Goal: Check status

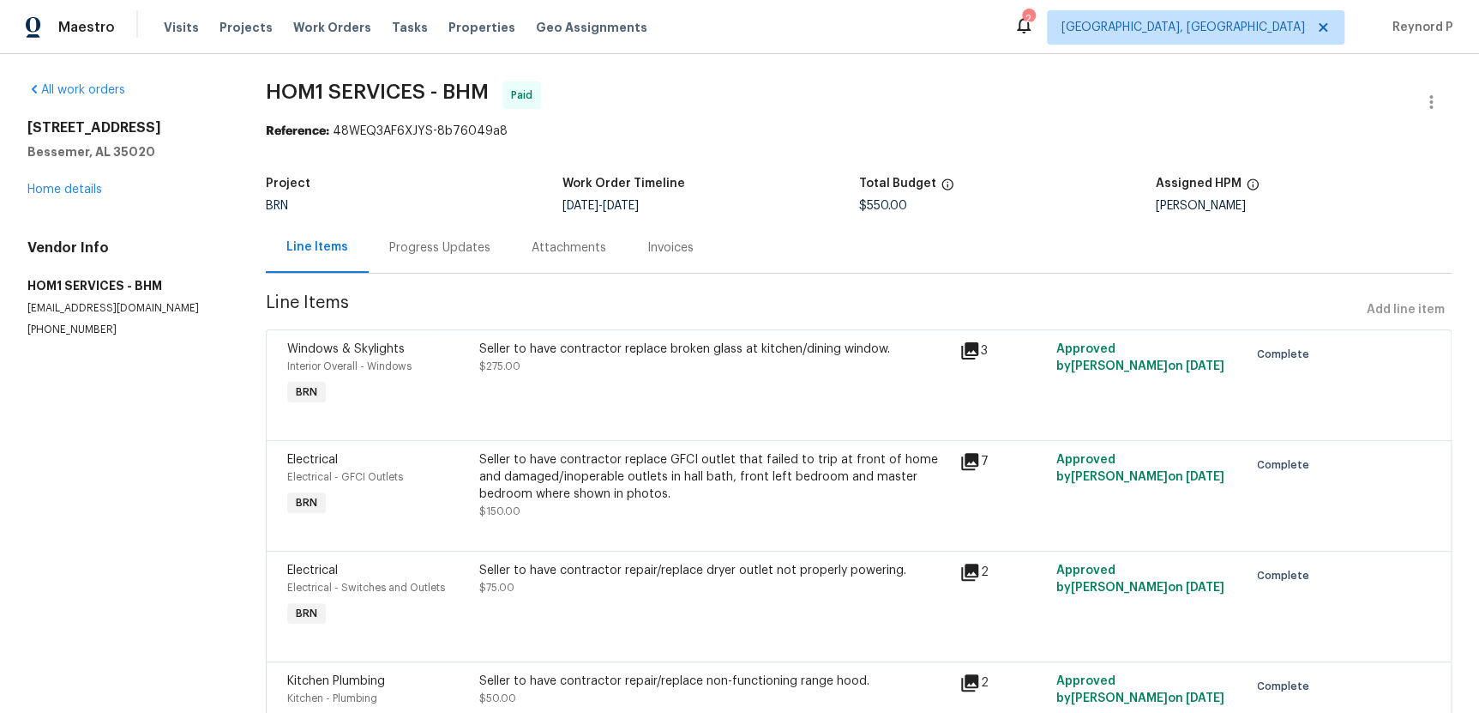
scroll to position [174, 0]
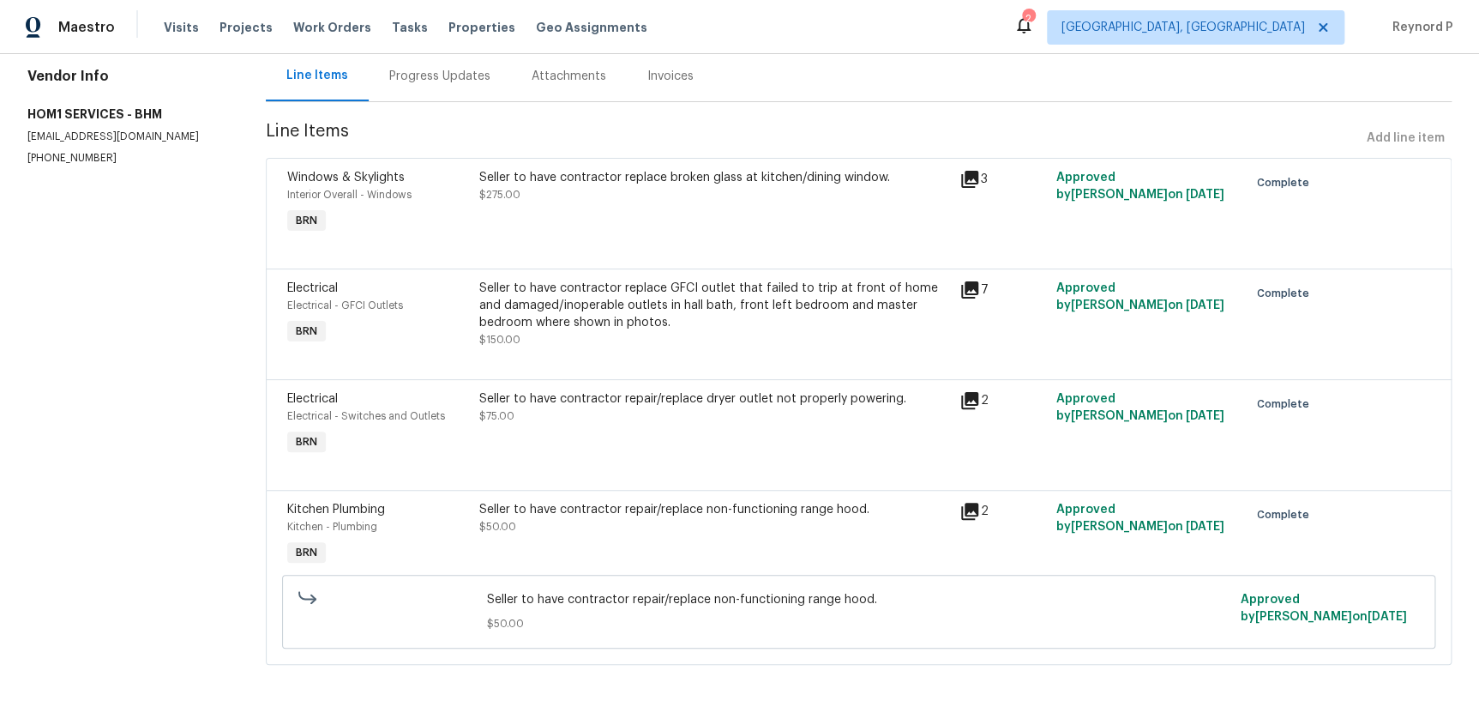
click at [457, 88] on div "Progress Updates" at bounding box center [440, 76] width 142 height 51
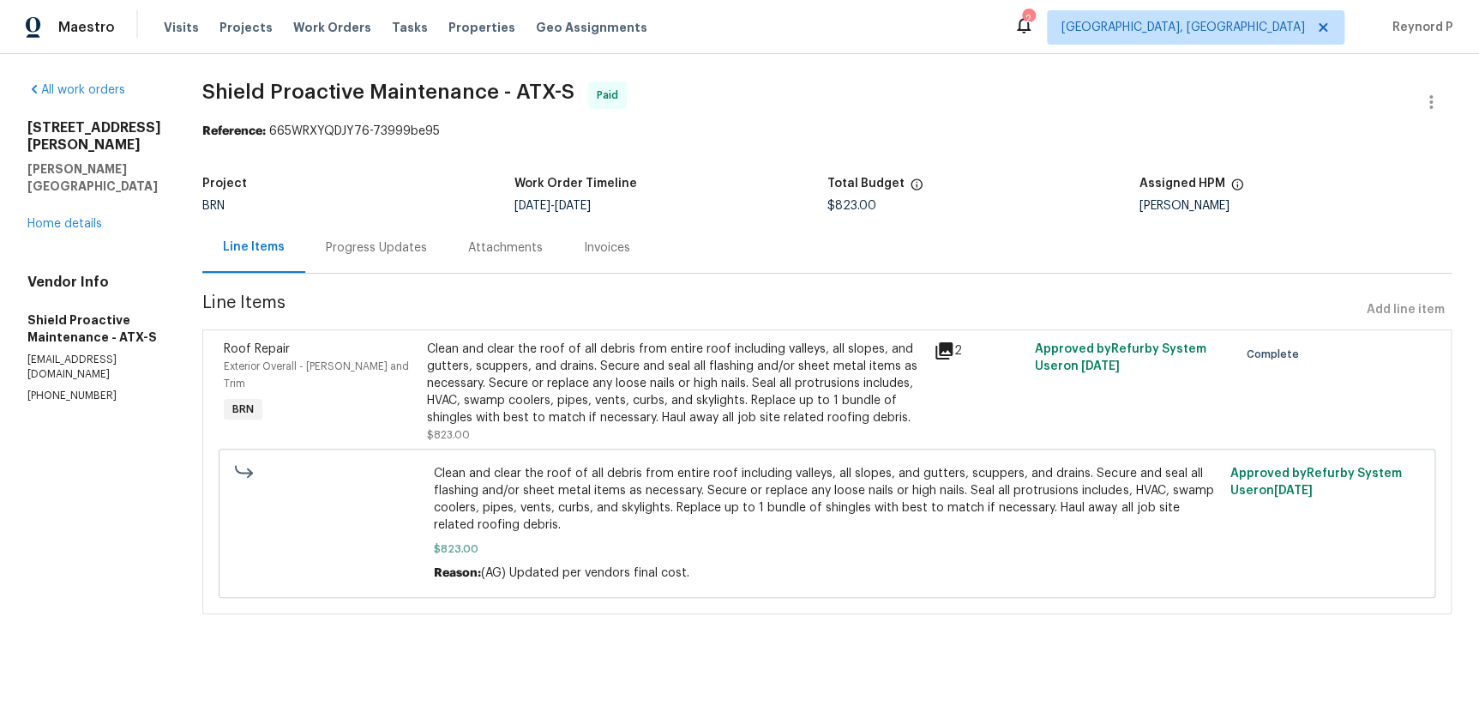
click at [372, 249] on div "Progress Updates" at bounding box center [376, 247] width 101 height 17
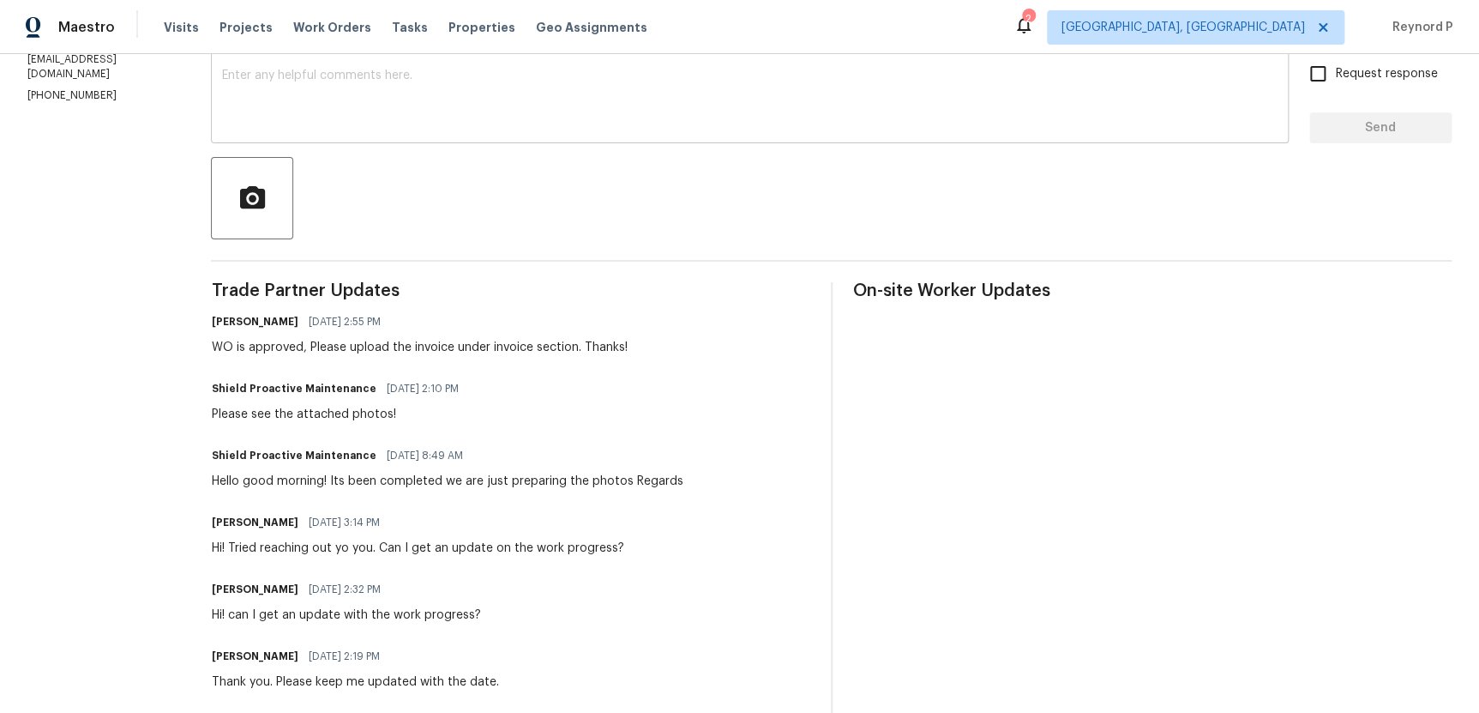
scroll to position [846, 0]
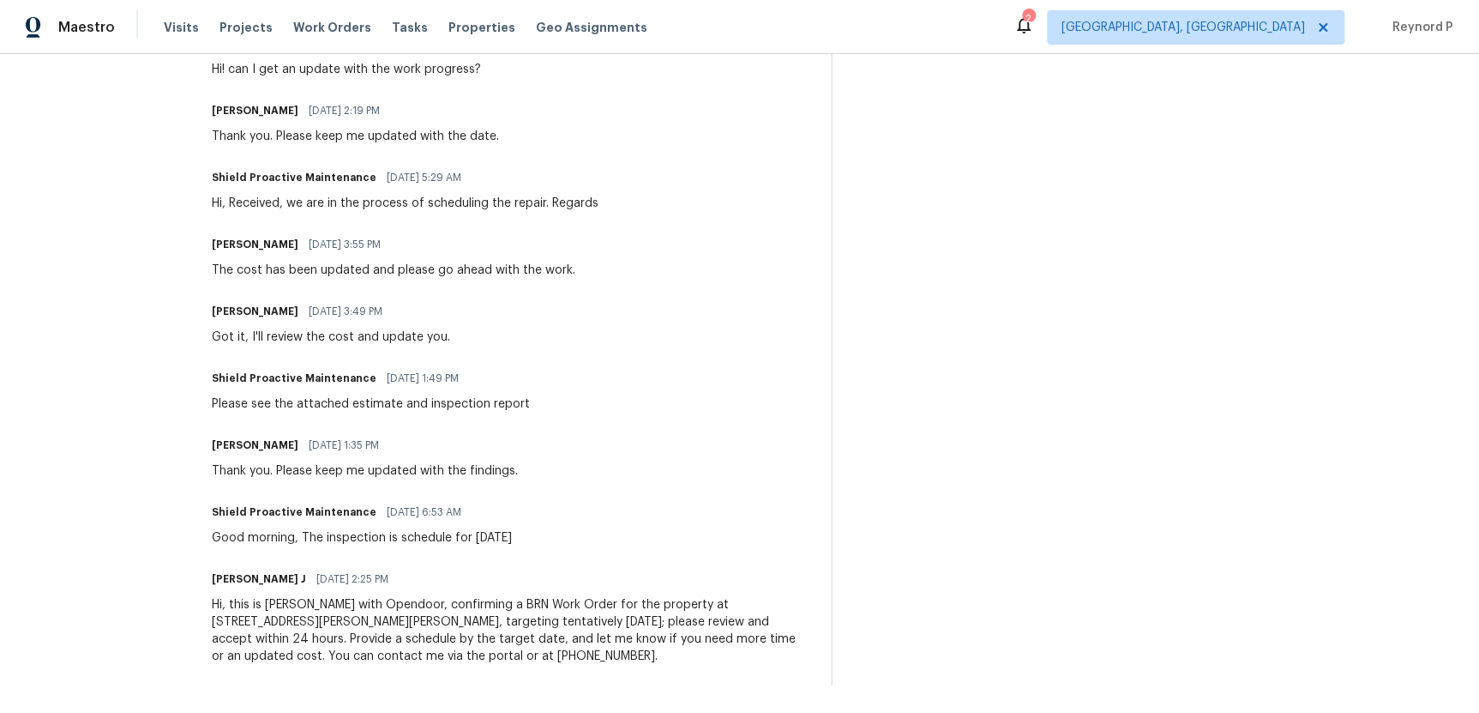
click at [415, 402] on div "Please see the attached estimate and inspection report" at bounding box center [370, 403] width 318 height 17
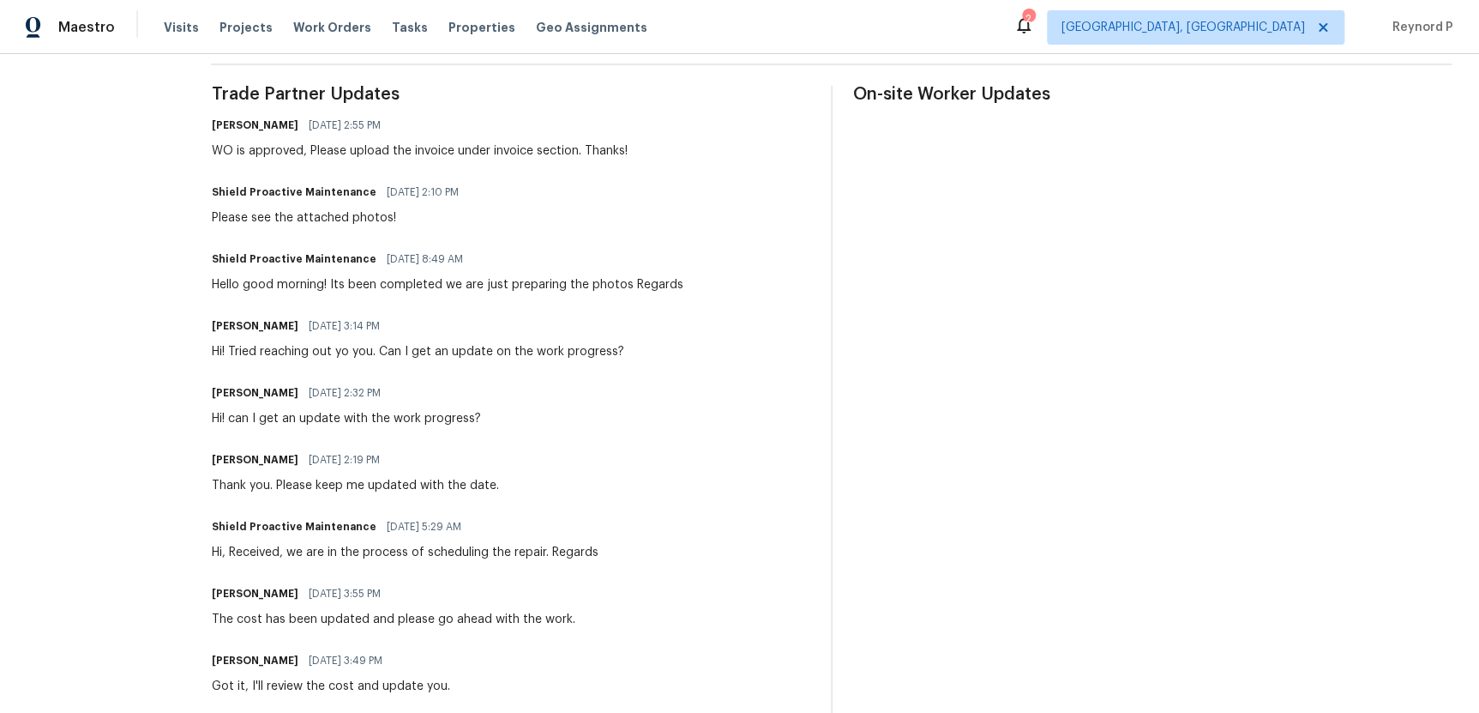
scroll to position [0, 0]
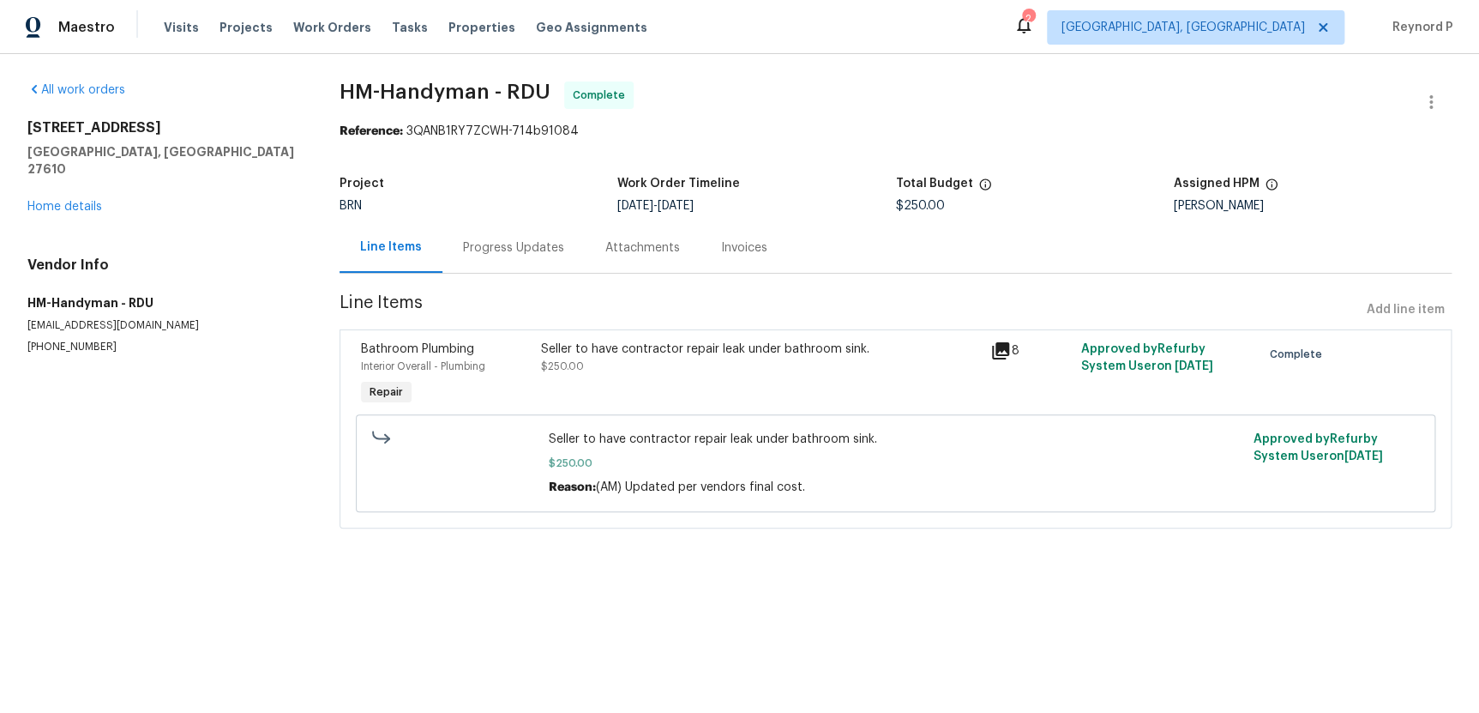
click at [525, 240] on div "Progress Updates" at bounding box center [513, 247] width 101 height 17
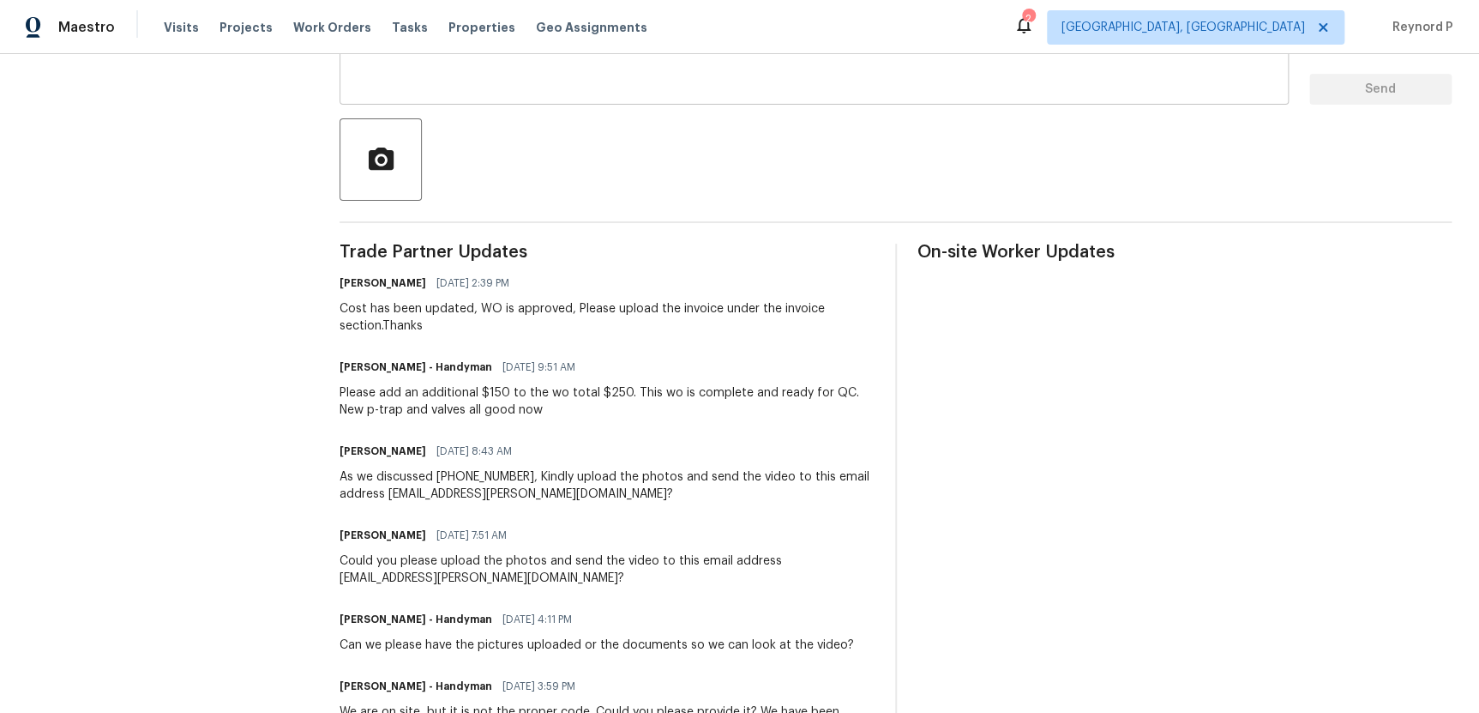
scroll to position [337, 0]
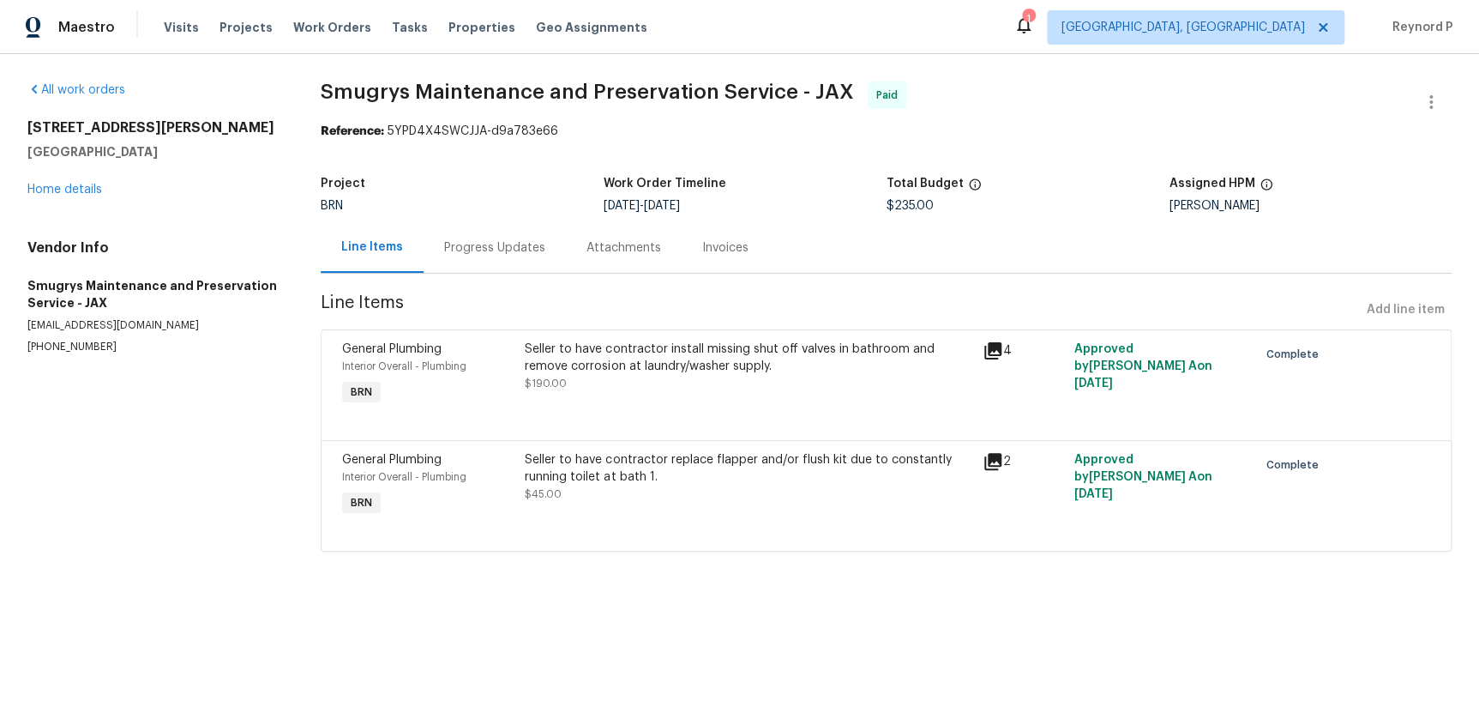
click at [449, 253] on div "Progress Updates" at bounding box center [494, 247] width 101 height 17
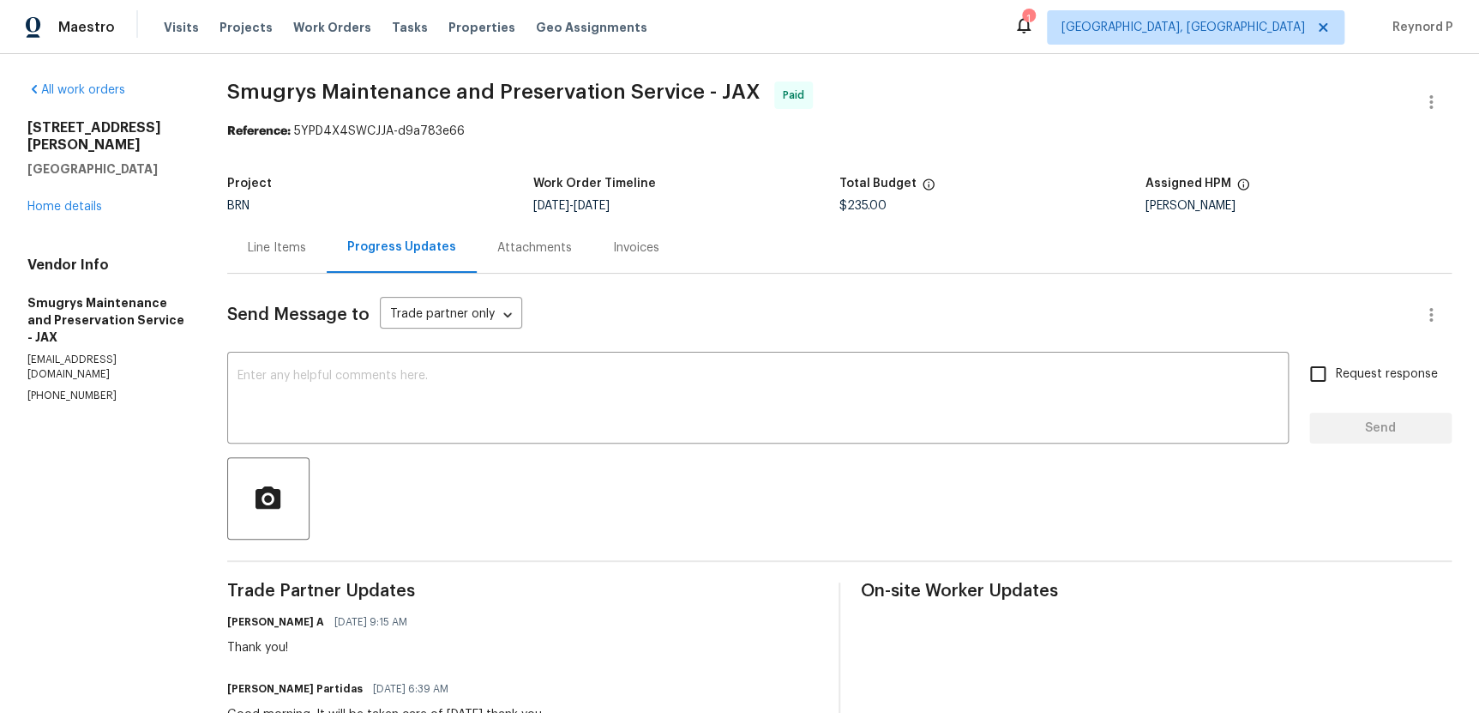
scroll to position [178, 0]
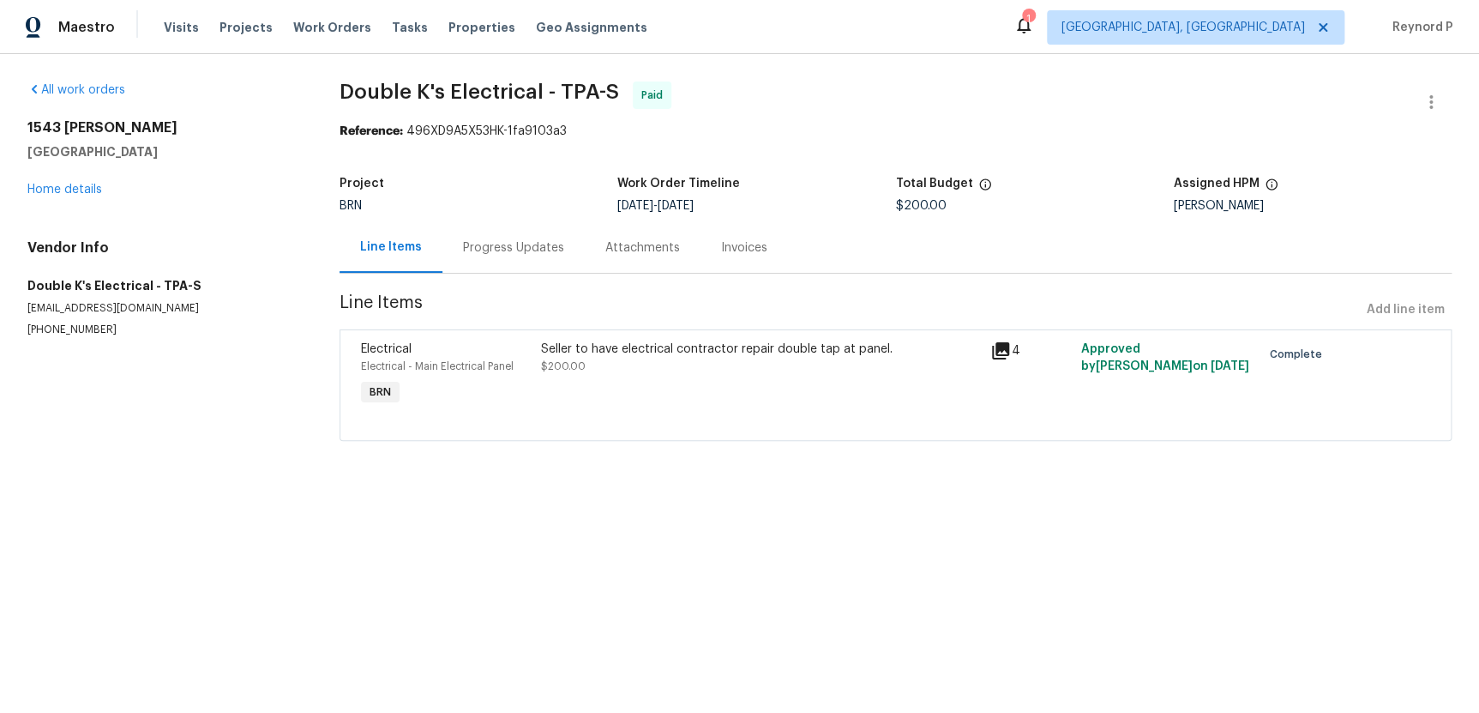
click at [513, 246] on div "Progress Updates" at bounding box center [513, 247] width 101 height 17
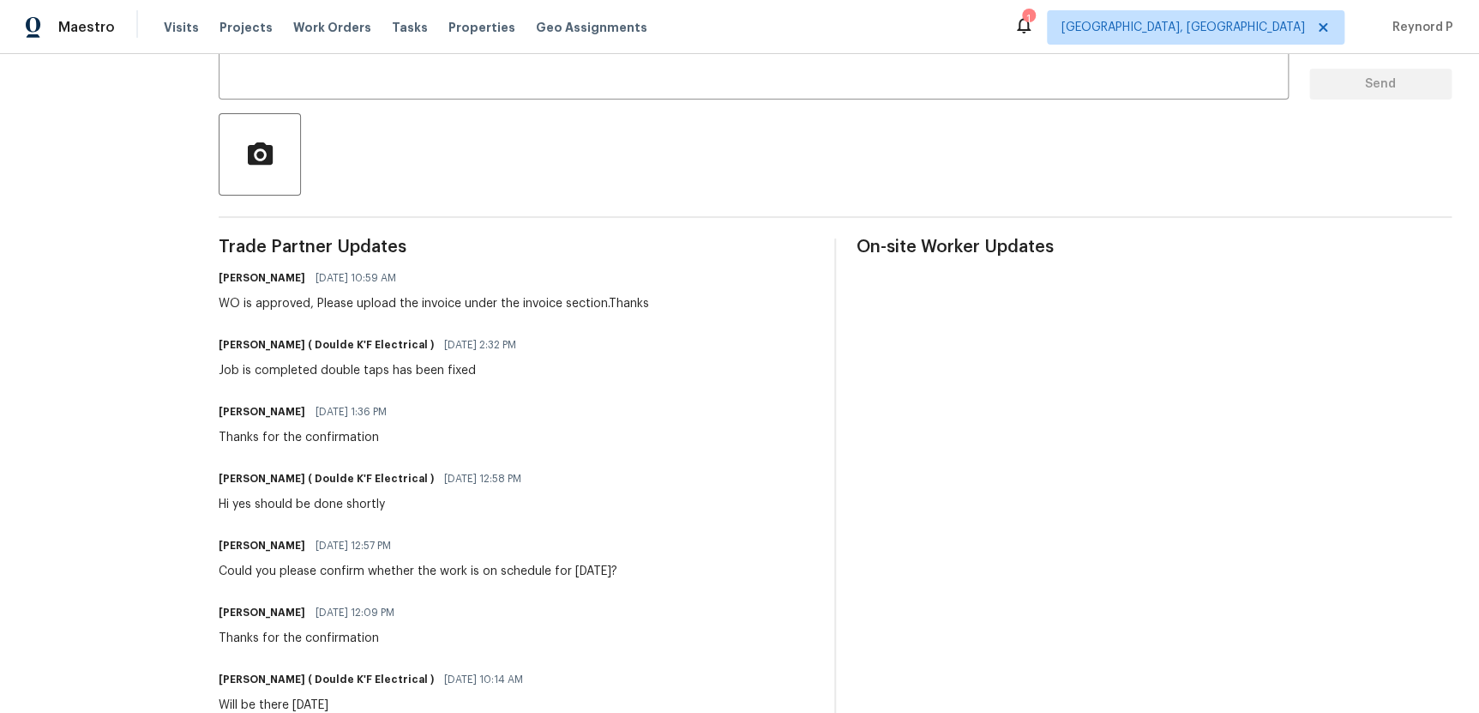
scroll to position [343, 0]
